Goal: Transaction & Acquisition: Download file/media

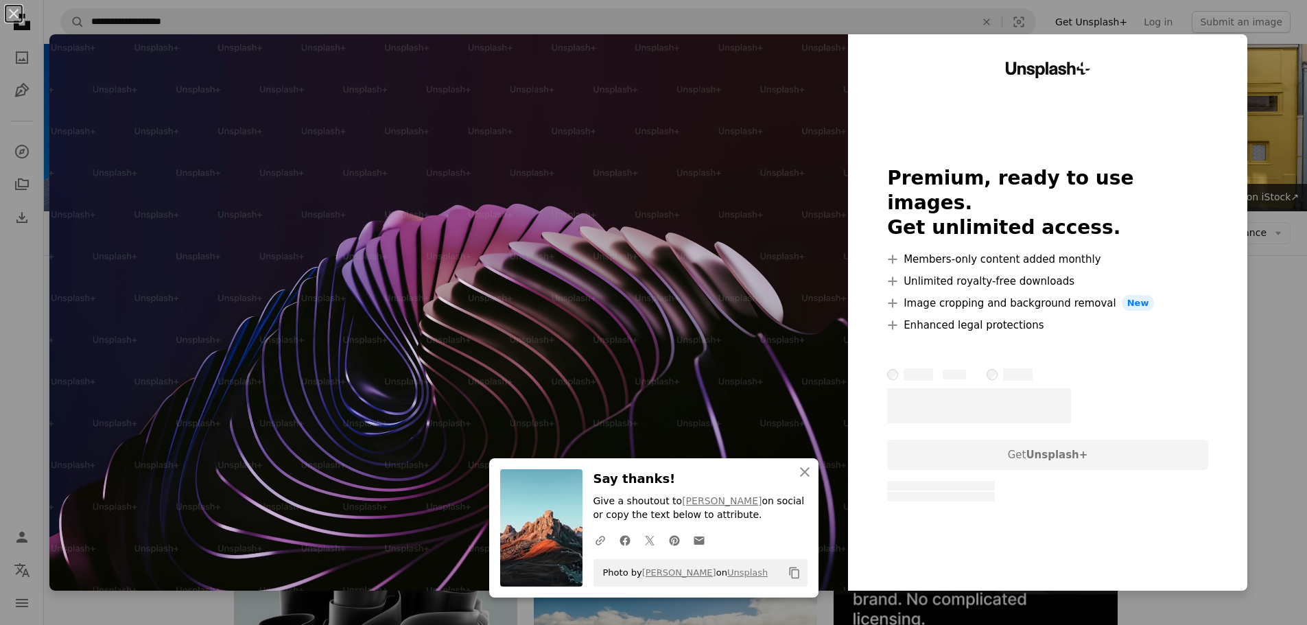
scroll to position [4350, 0]
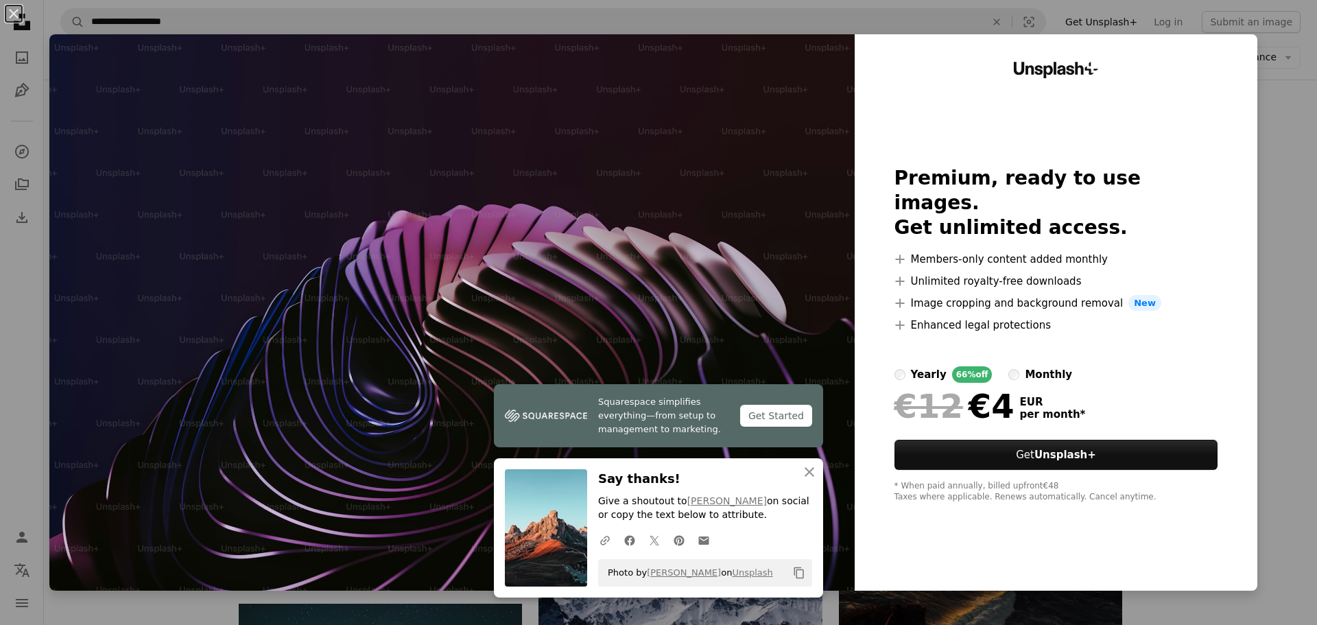
click at [1276, 104] on div "An X shape Squarespace simplifies everything—from setup to management to market…" at bounding box center [658, 312] width 1317 height 625
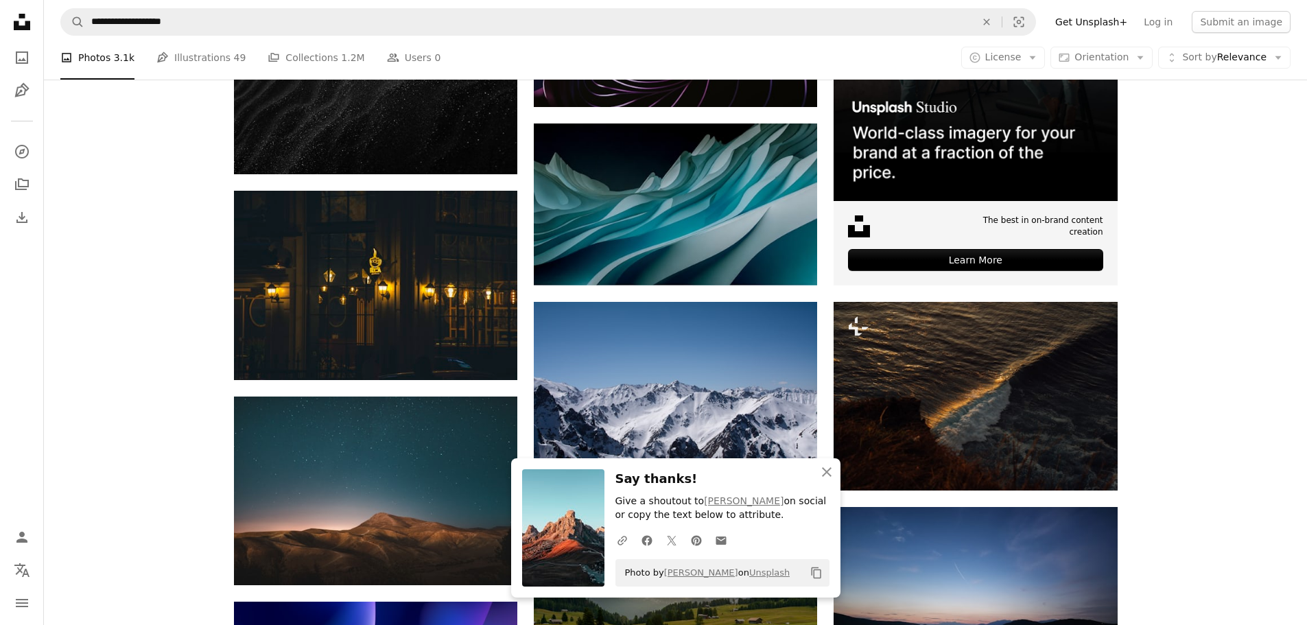
scroll to position [4693, 0]
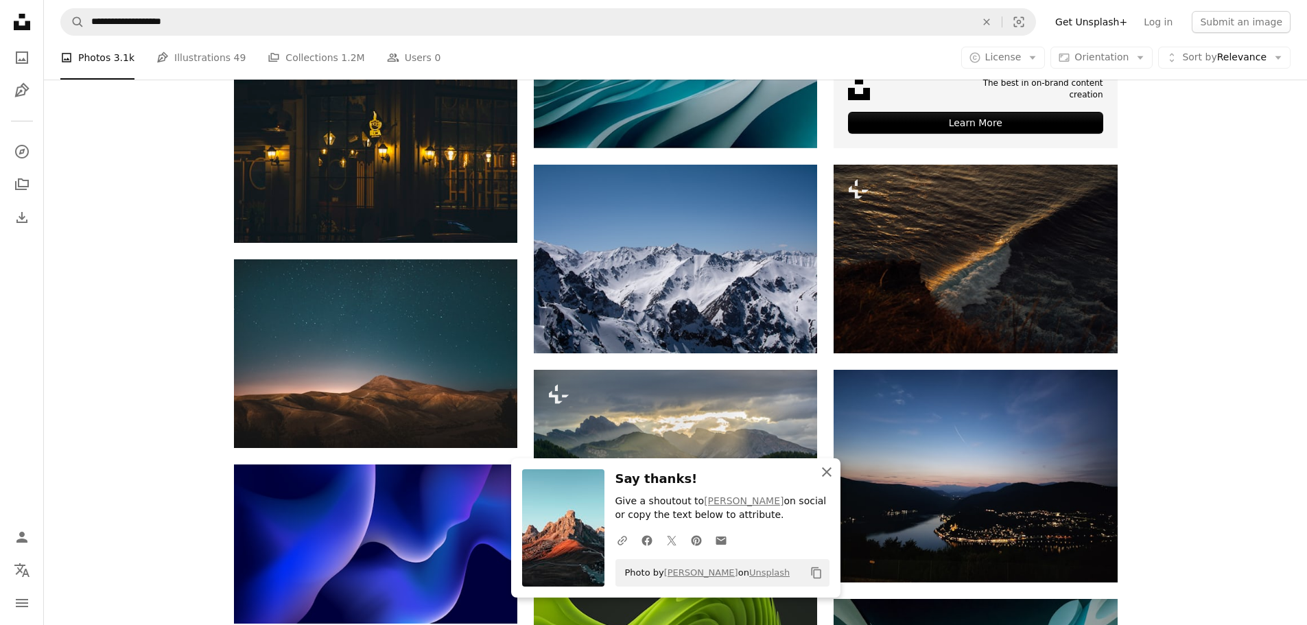
click at [824, 475] on icon "An X shape" at bounding box center [826, 472] width 16 height 16
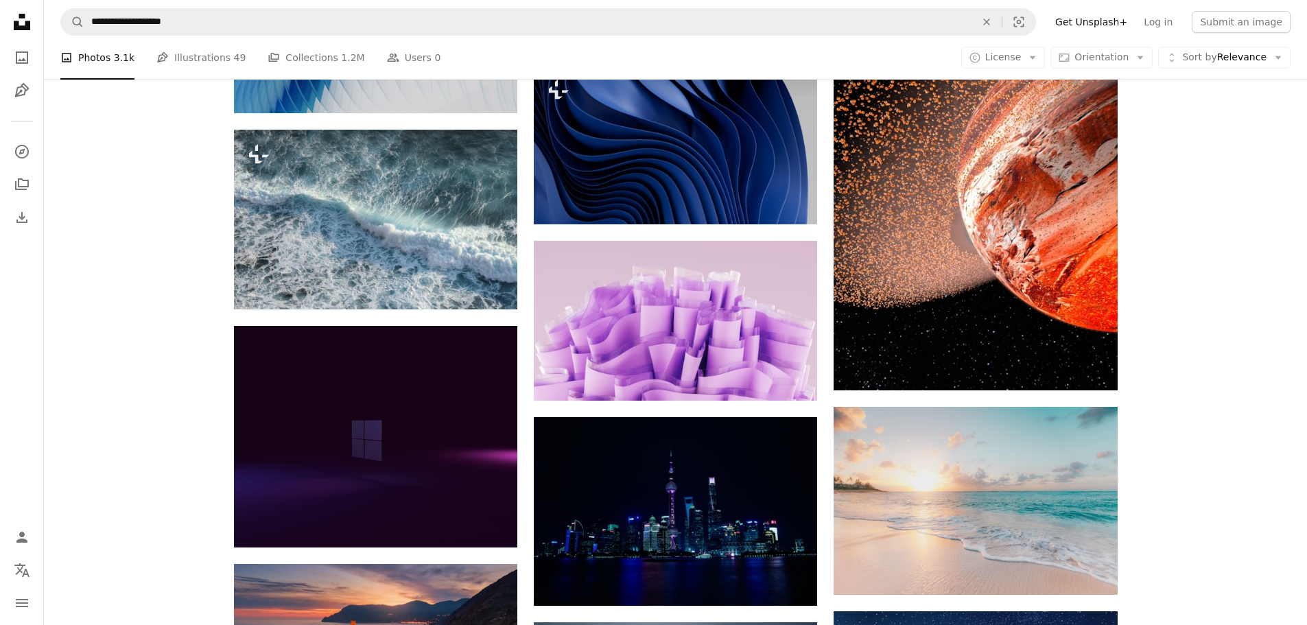
scroll to position [5722, 0]
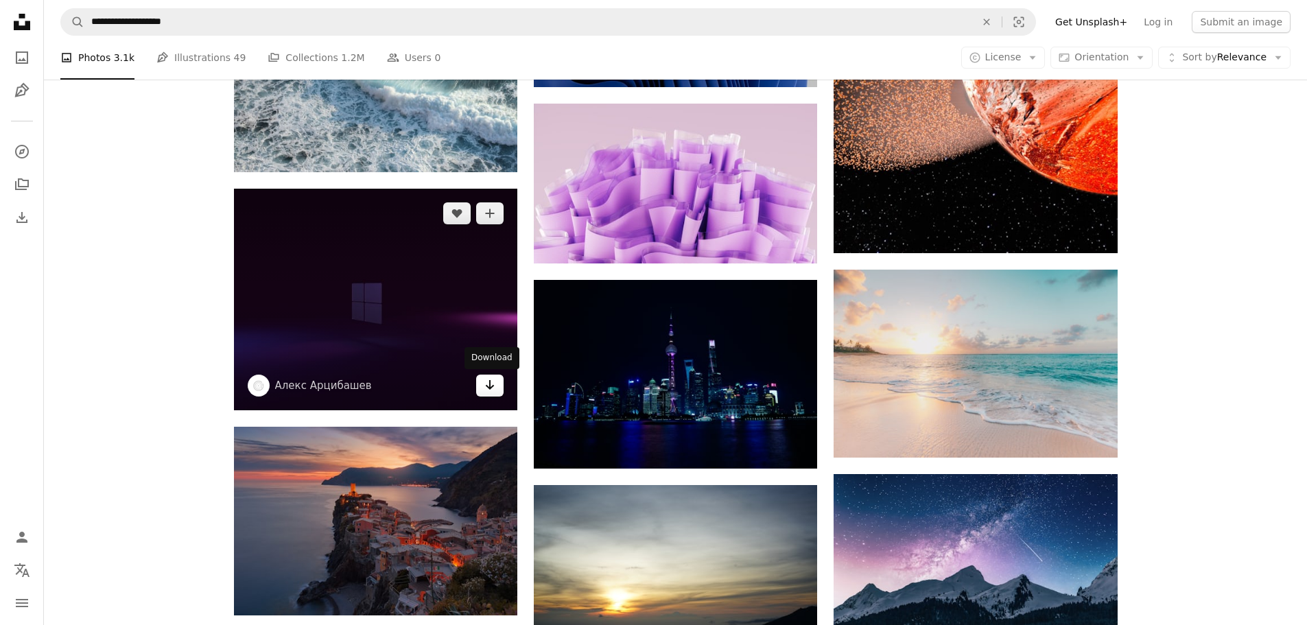
click at [494, 388] on icon "Arrow pointing down" at bounding box center [489, 385] width 11 height 16
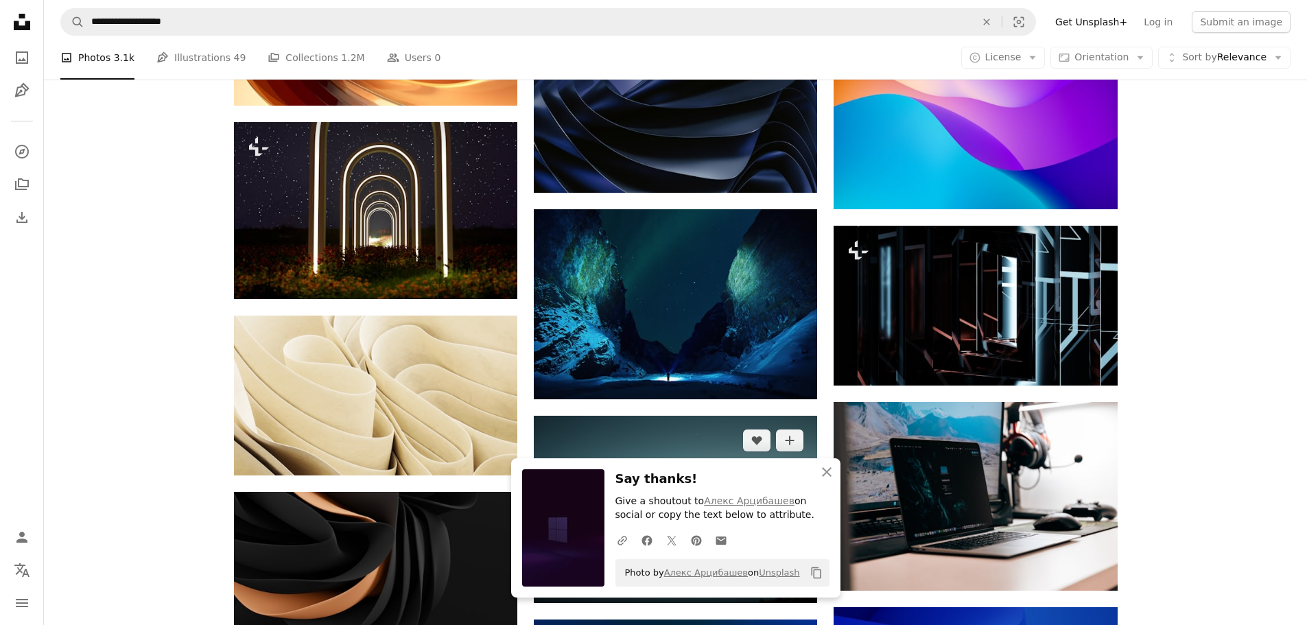
scroll to position [6476, 0]
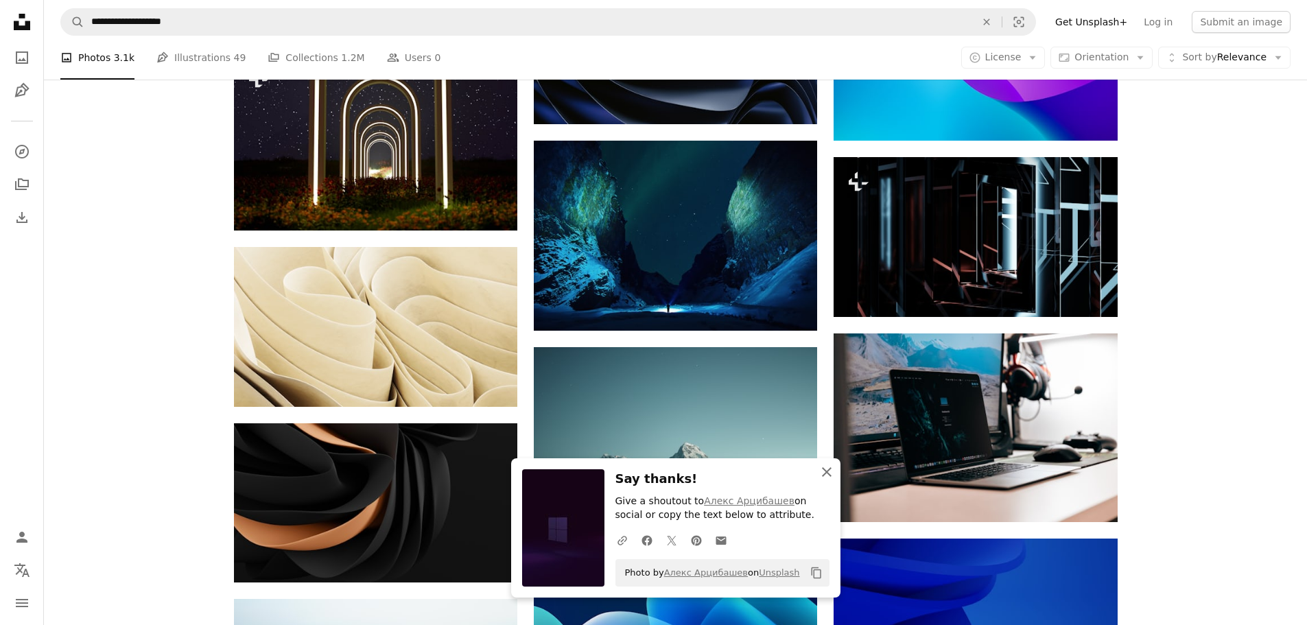
click at [824, 477] on icon "An X shape" at bounding box center [826, 472] width 16 height 16
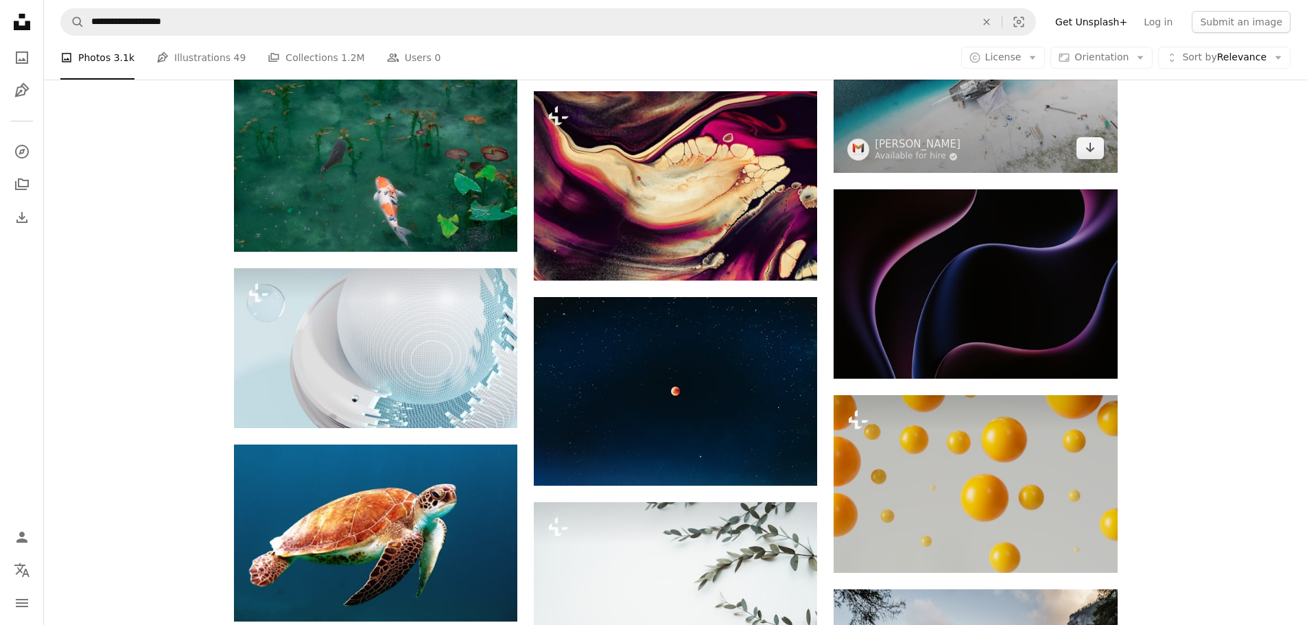
scroll to position [12718, 0]
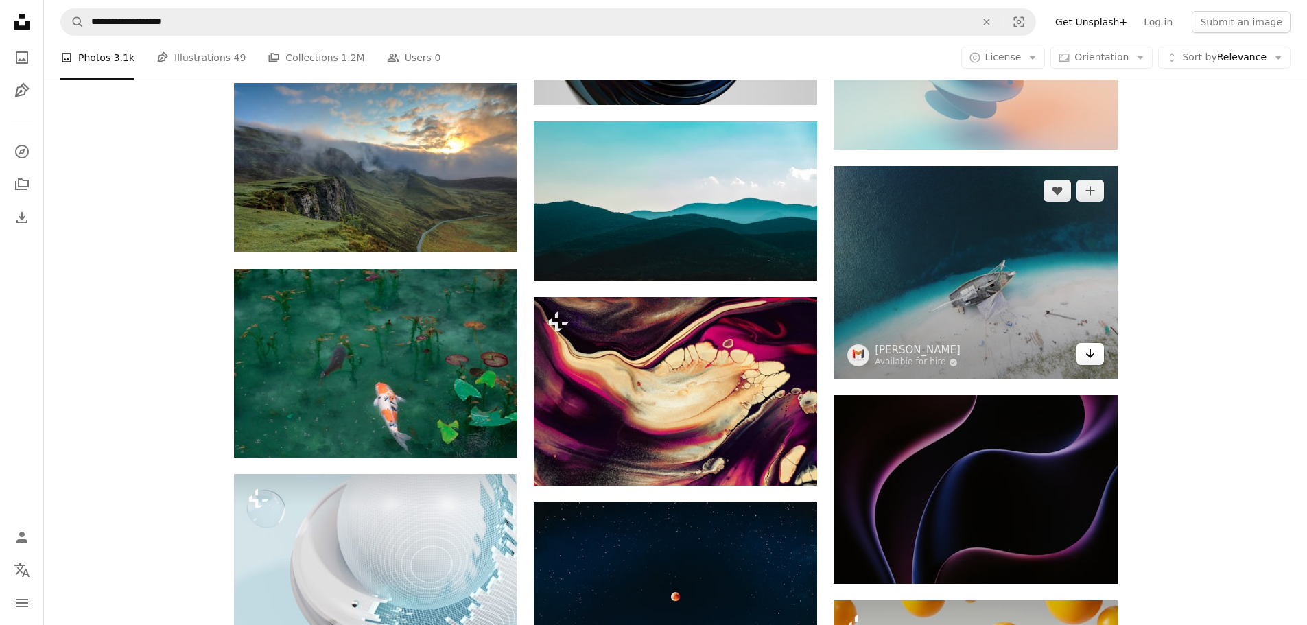
click at [1097, 353] on link "Arrow pointing down" at bounding box center [1089, 354] width 27 height 22
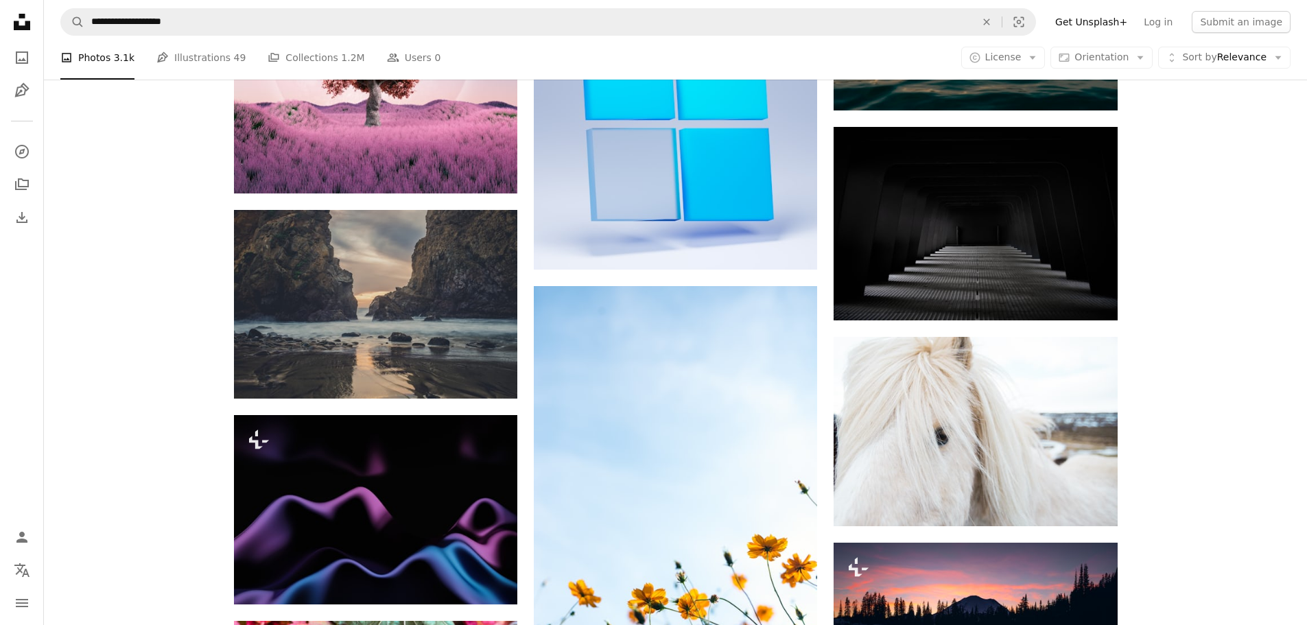
scroll to position [16078, 0]
